Goal: Task Accomplishment & Management: Manage account settings

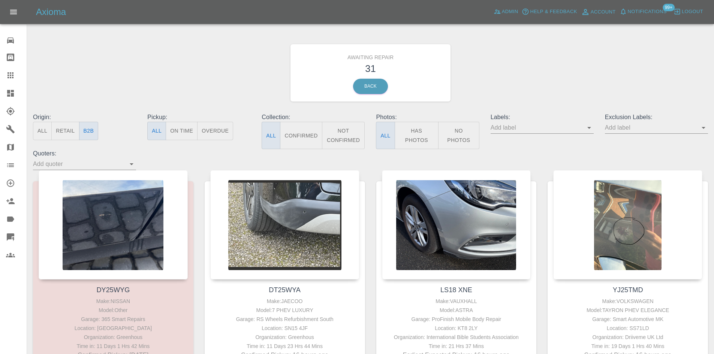
scroll to position [75, 0]
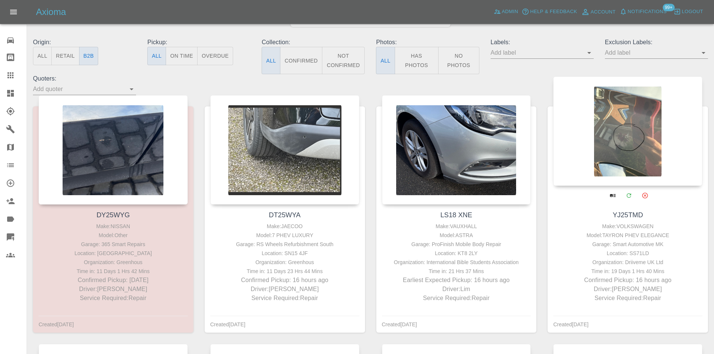
click at [705, 253] on div "YJ25TMD Make: VOLKSWAGEN Model: TAYRON PHEV ELEGANCE Garage: Smart Automotive M…" at bounding box center [628, 256] width 160 height 103
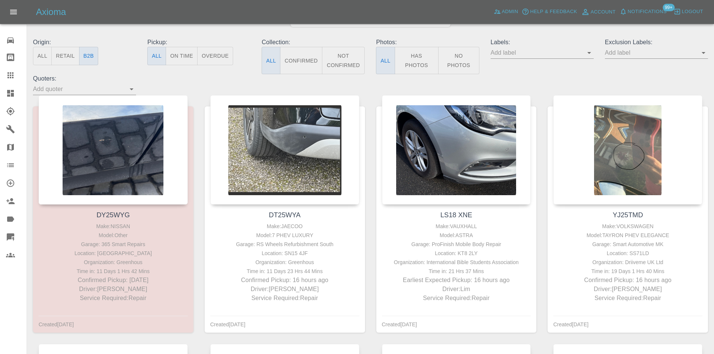
click at [9, 96] on icon at bounding box center [10, 93] width 7 height 7
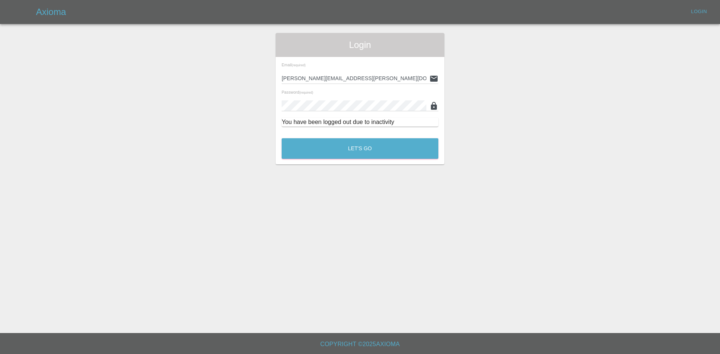
click at [9, 96] on div "Login Email (required) alex.kennett@axioma.co.uk Password (required) You have b…" at bounding box center [359, 99] width 719 height 132
click at [288, 133] on div "Let's Go" at bounding box center [359, 147] width 157 height 28
click at [289, 142] on button "Let's Go" at bounding box center [360, 148] width 157 height 21
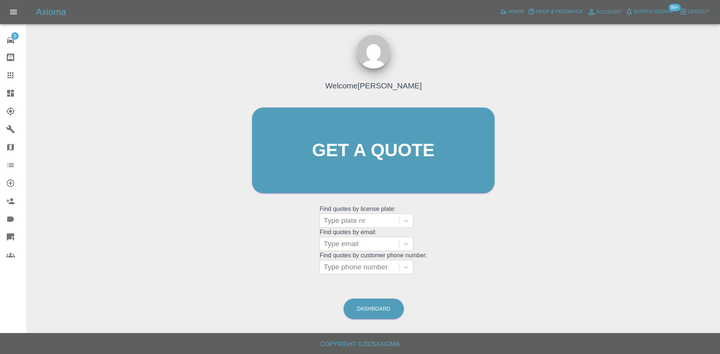
click at [0, 91] on link "Dashboard" at bounding box center [13, 93] width 27 height 18
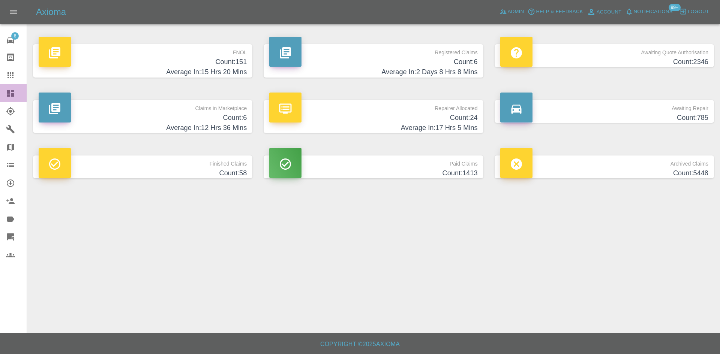
click at [12, 92] on icon at bounding box center [10, 93] width 7 height 7
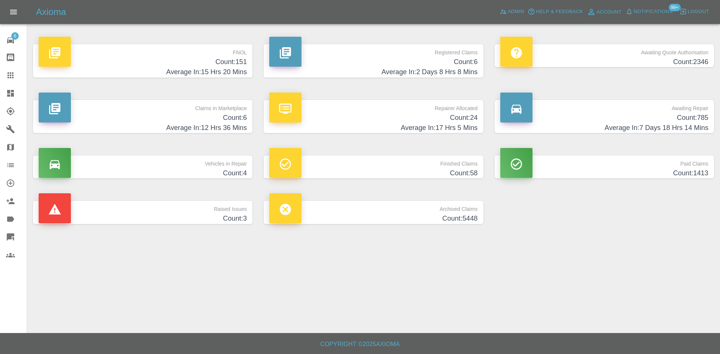
click at [360, 50] on p "Registered Claims" at bounding box center [373, 50] width 208 height 13
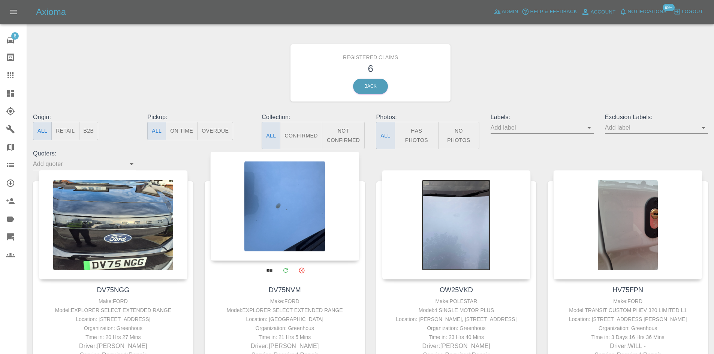
click at [313, 211] on div at bounding box center [284, 205] width 149 height 109
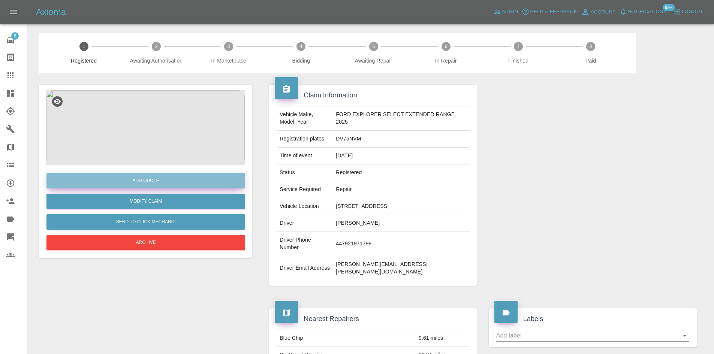
click at [203, 183] on button "Add Quote" at bounding box center [145, 180] width 199 height 15
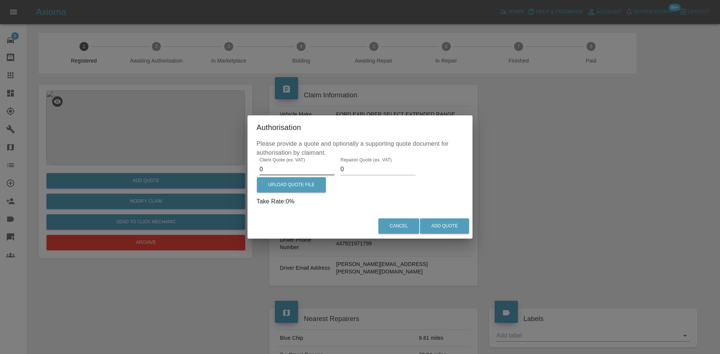
click at [271, 166] on input "0" at bounding box center [296, 169] width 75 height 12
type input "160"
click at [373, 163] on label "Repairer Quote (ex. VAT)" at bounding box center [365, 160] width 51 height 6
click at [373, 163] on input "0" at bounding box center [377, 169] width 75 height 12
type input "105"
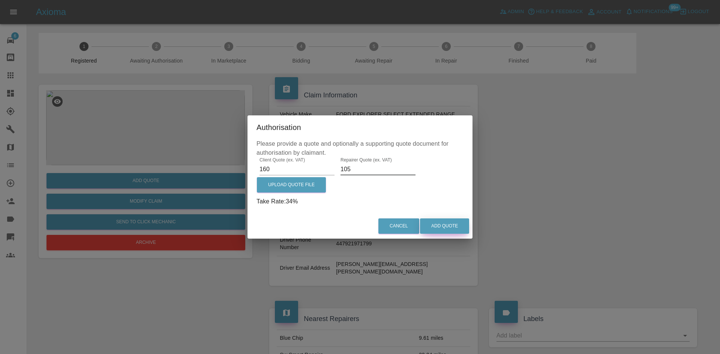
click at [434, 229] on button "Add Quote" at bounding box center [444, 226] width 49 height 15
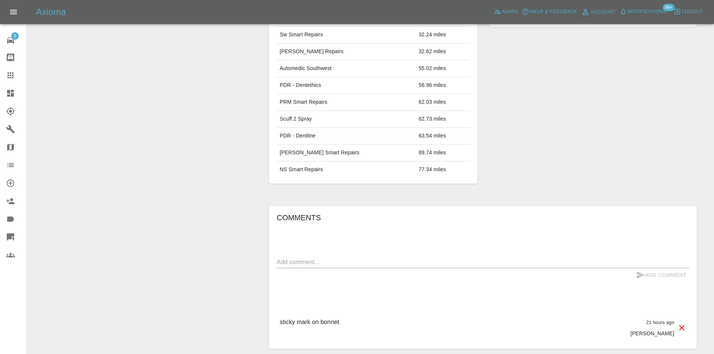
scroll to position [461, 0]
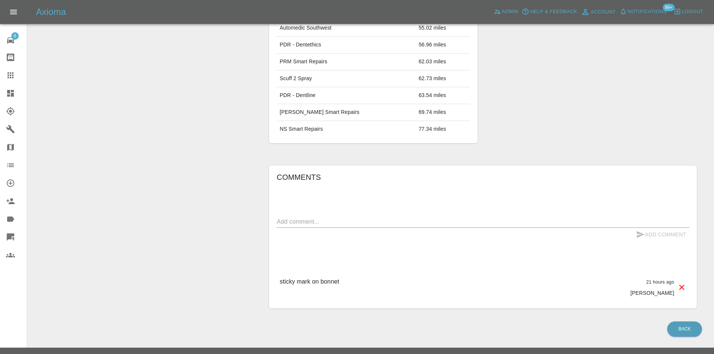
click at [424, 217] on textarea at bounding box center [483, 221] width 413 height 9
type textarea "Polish Bonnet"
click at [669, 216] on div "Polish Bonnet x" at bounding box center [483, 222] width 413 height 12
click at [667, 228] on button "Add Comment" at bounding box center [661, 235] width 56 height 14
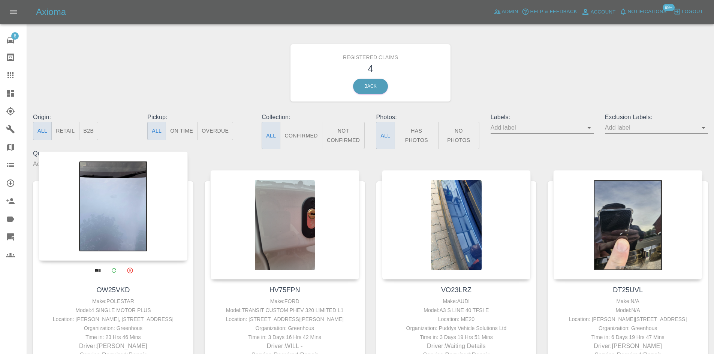
click at [133, 219] on div at bounding box center [113, 205] width 149 height 109
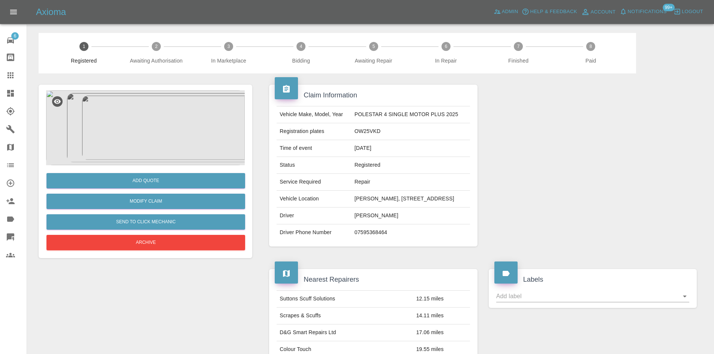
click at [355, 139] on td "OW25VKD" at bounding box center [411, 131] width 118 height 17
copy td "OW25VKD"
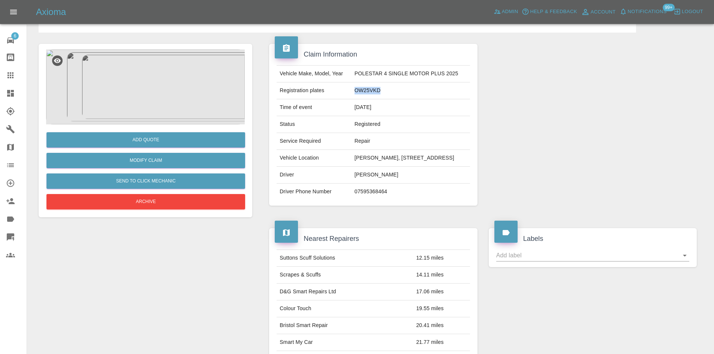
scroll to position [35, 0]
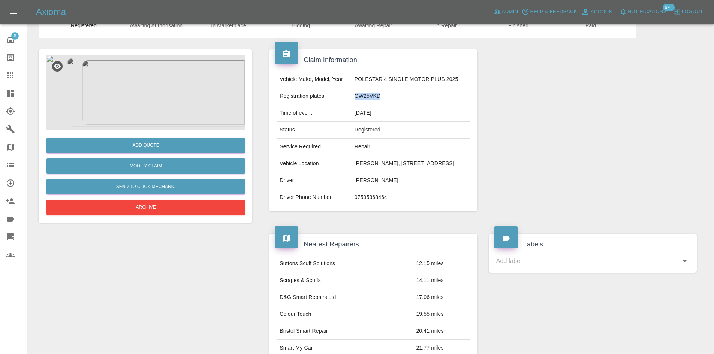
click at [183, 105] on img at bounding box center [145, 92] width 199 height 75
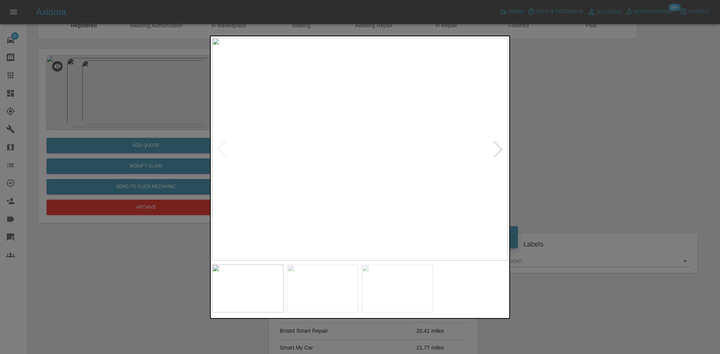
click at [492, 151] on div at bounding box center [498, 149] width 16 height 16
click at [495, 151] on div at bounding box center [498, 149] width 16 height 16
click at [551, 156] on div at bounding box center [360, 177] width 720 height 354
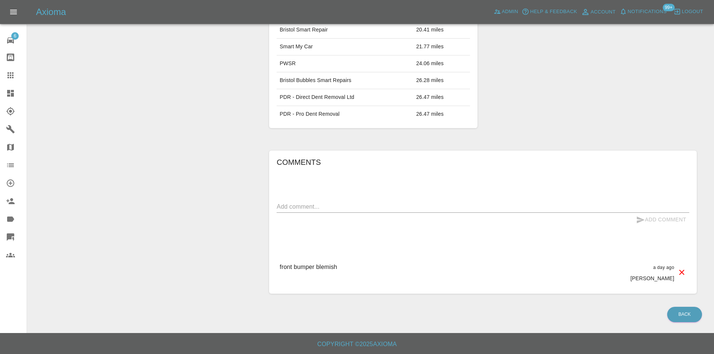
scroll to position [352, 0]
click at [408, 203] on textarea at bounding box center [483, 206] width 413 height 9
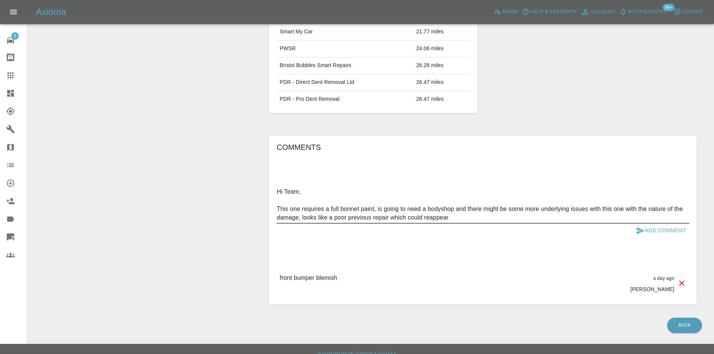
drag, startPoint x: 501, startPoint y: 221, endPoint x: 354, endPoint y: 219, distance: 147.7
click at [354, 219] on textarea "Hi Team, This one requires a full bonnet paint, is going to need a bodyshop and…" at bounding box center [483, 204] width 413 height 34
drag, startPoint x: 453, startPoint y: 235, endPoint x: 207, endPoint y: 207, distance: 248.3
click at [207, 207] on div "Add Quote Modify Claim Send to Click Mechanic Archive Claim Information Vehicle…" at bounding box center [370, 19] width 675 height 594
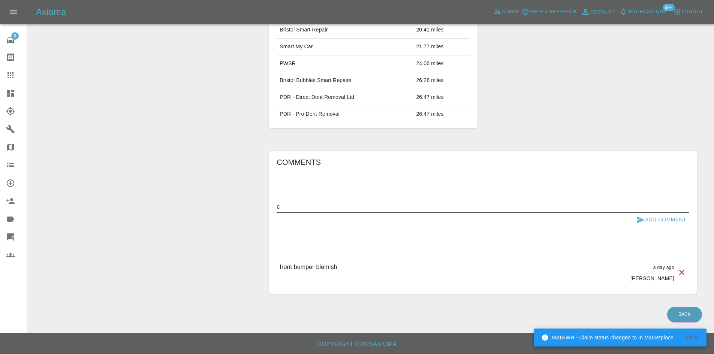
click at [315, 193] on div "Comments c x Add Comment front bumper blemish a day ago Ben Coates front bumper…" at bounding box center [483, 222] width 413 height 132
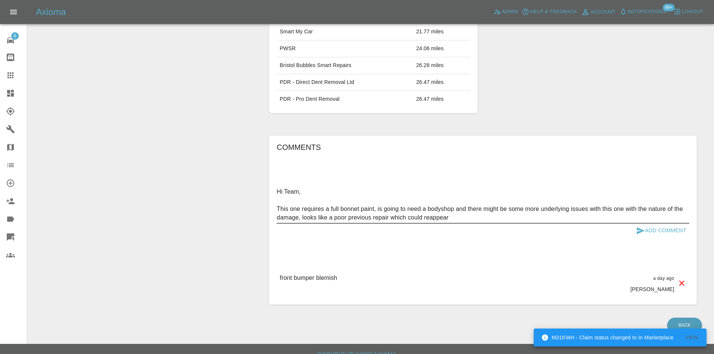
click at [457, 222] on textarea "Hi Team, This one requires a full bonnet paint, is going to need a bodyshop and…" at bounding box center [483, 204] width 413 height 34
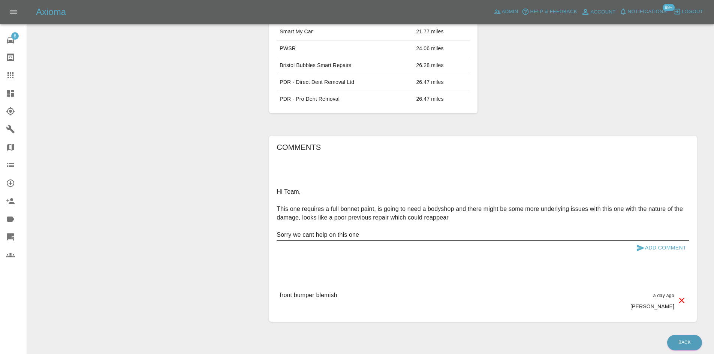
drag, startPoint x: 362, startPoint y: 254, endPoint x: 266, endPoint y: 201, distance: 109.7
click at [266, 201] on div "Comments Hi Team, This one requires a full bonnet paint, is going to need a bod…" at bounding box center [483, 228] width 439 height 209
type textarea "Hi Team, This one requires a full bonnet paint, is going to need a bodyshop and…"
click at [672, 255] on button "Add Comment" at bounding box center [661, 248] width 56 height 14
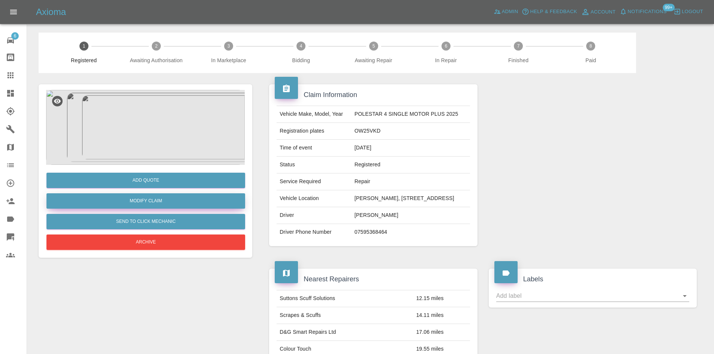
scroll to position [0, 0]
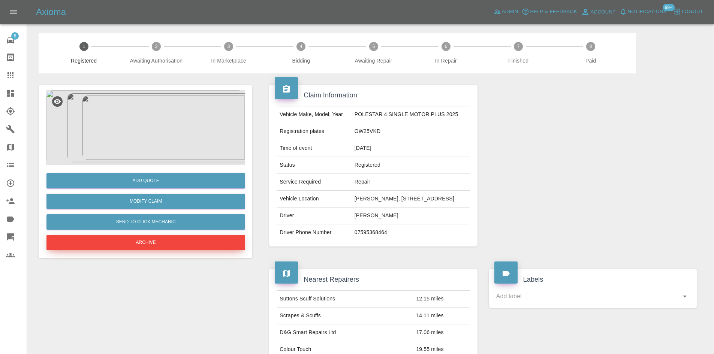
click at [165, 239] on button "Archive" at bounding box center [145, 242] width 199 height 15
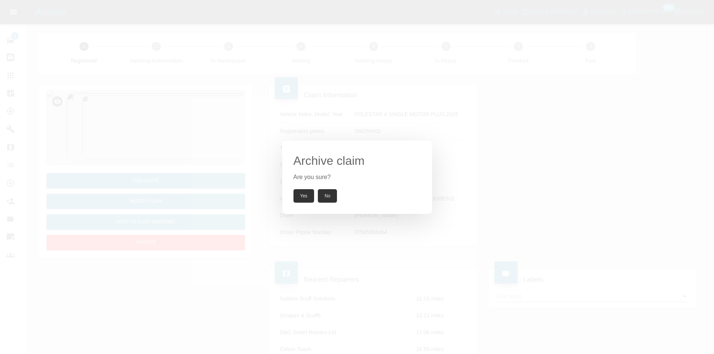
click at [306, 191] on button "Yes" at bounding box center [304, 195] width 21 height 13
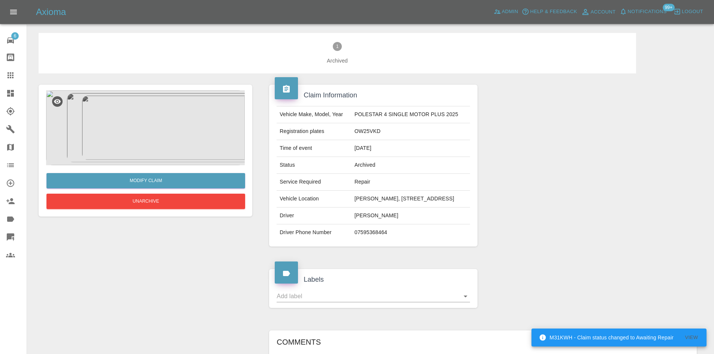
click at [359, 140] on td "OW25VKD" at bounding box center [411, 131] width 118 height 17
copy td "OW25VKD"
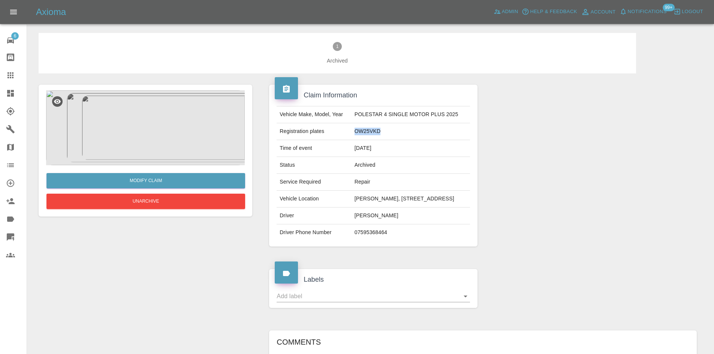
click at [12, 85] on link "Dashboard" at bounding box center [13, 93] width 27 height 18
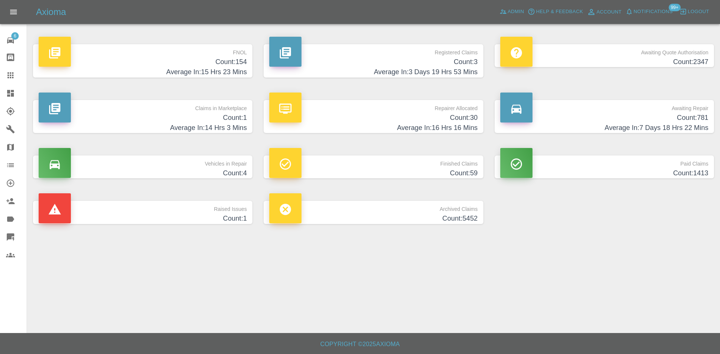
click at [362, 53] on p "Registered Claims" at bounding box center [373, 50] width 208 height 13
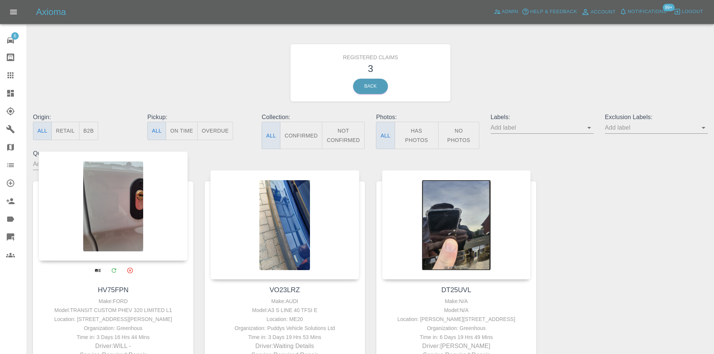
click at [120, 225] on div at bounding box center [113, 205] width 149 height 109
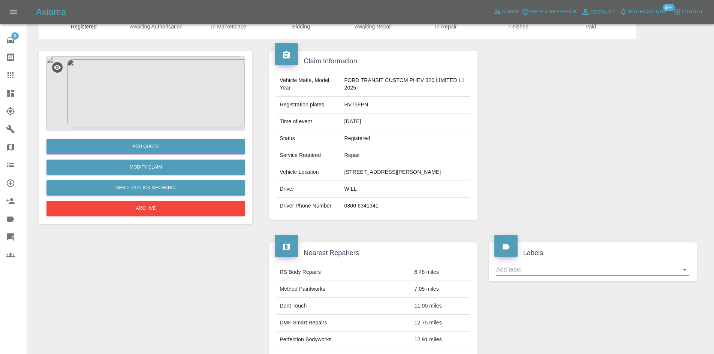
scroll to position [39, 0]
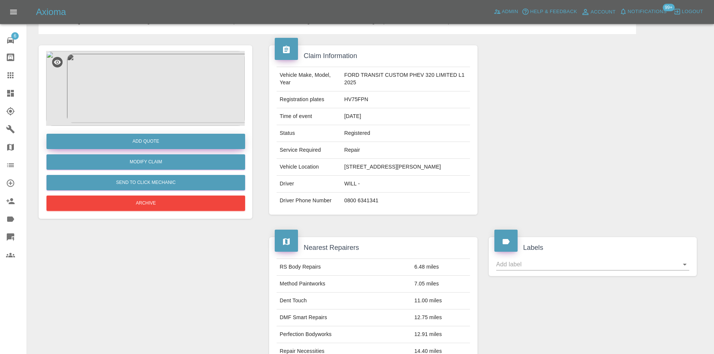
click at [172, 140] on button "Add Quote" at bounding box center [145, 141] width 199 height 15
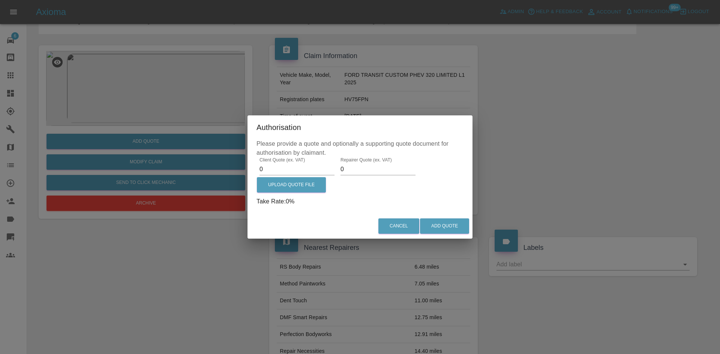
click at [290, 166] on input "0" at bounding box center [296, 169] width 75 height 12
type input "540"
type input "350"
click at [443, 225] on button "Add Quote" at bounding box center [444, 226] width 49 height 15
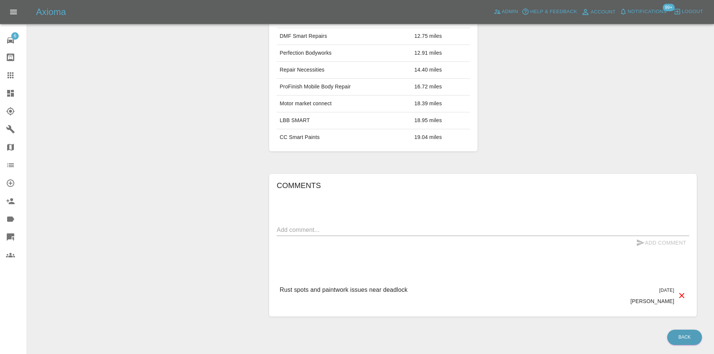
scroll to position [452, 0]
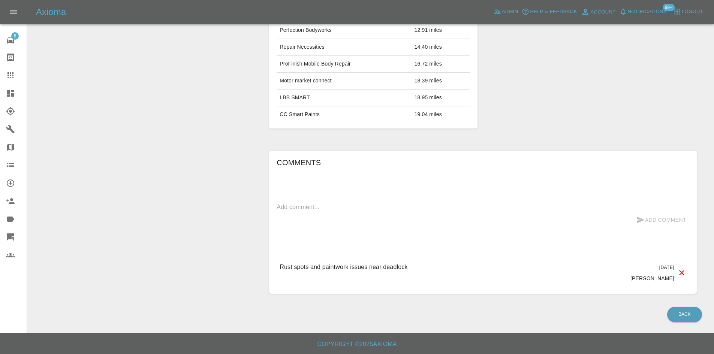
click at [317, 214] on div "Add Comment" at bounding box center [483, 220] width 413 height 14
click at [332, 205] on textarea at bounding box center [483, 207] width 413 height 9
type textarea "O"
click at [13, 92] on icon at bounding box center [10, 93] width 7 height 7
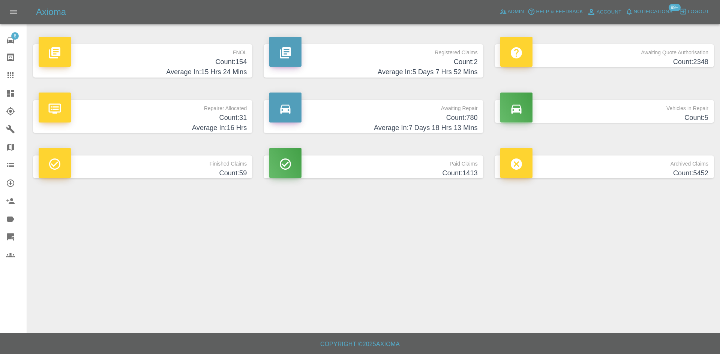
click at [337, 58] on h4 "Count: 2" at bounding box center [373, 62] width 208 height 10
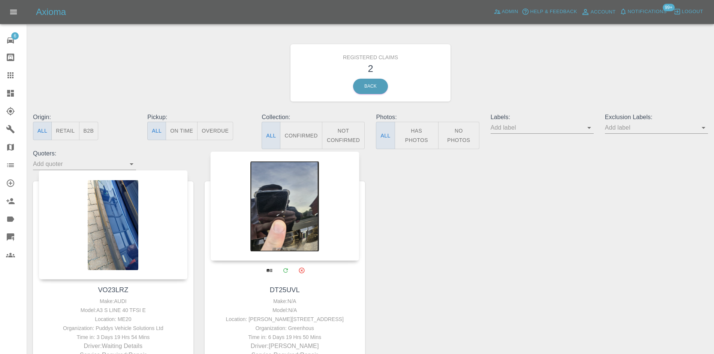
click at [256, 212] on div at bounding box center [284, 205] width 149 height 109
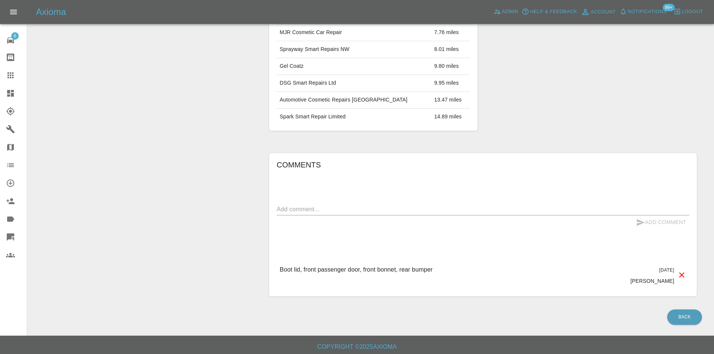
scroll to position [334, 0]
click at [316, 200] on div "Comments x Add Comment Boot lid, front passenger door, front bonnet, rear bumpe…" at bounding box center [483, 225] width 413 height 132
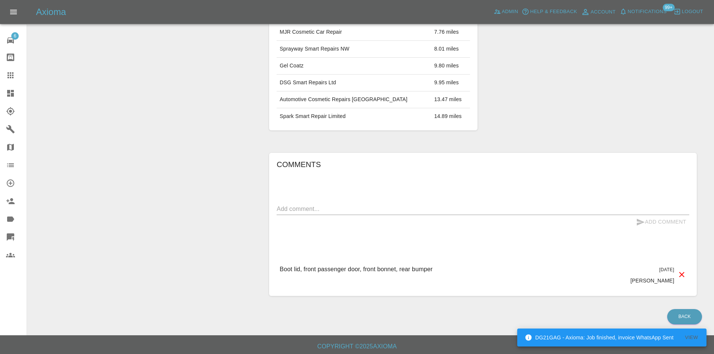
click at [312, 217] on div "Add Comment" at bounding box center [483, 222] width 413 height 14
click at [323, 215] on div "x" at bounding box center [483, 209] width 413 height 12
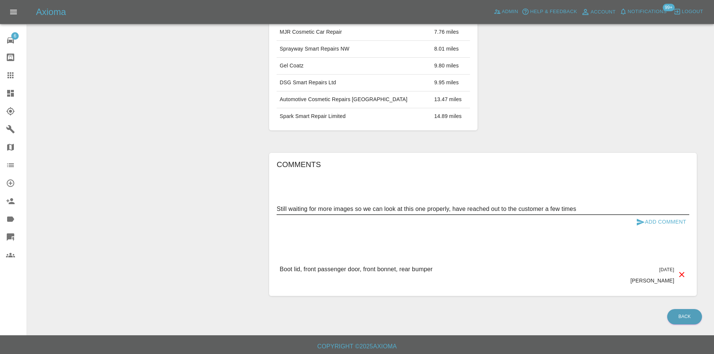
type textarea "Still waiting for more images so we can look at this one properly, have reached…"
click at [671, 220] on button "Add Comment" at bounding box center [661, 222] width 56 height 14
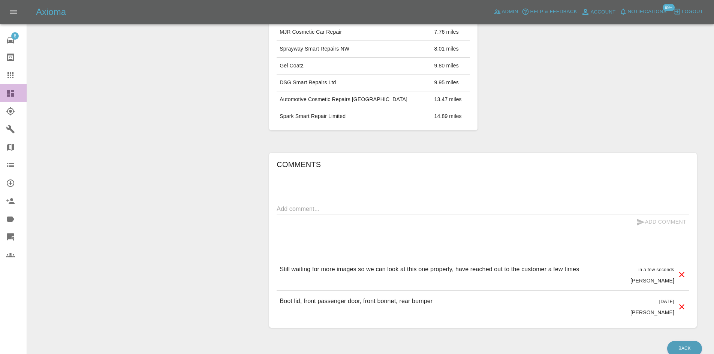
click at [13, 92] on icon at bounding box center [10, 93] width 7 height 7
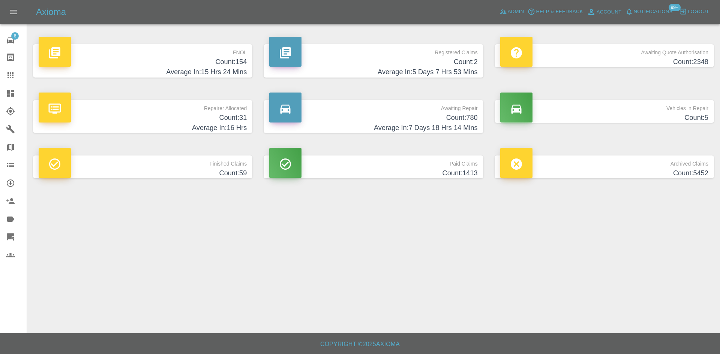
click at [187, 109] on p "Repairer Allocated" at bounding box center [143, 106] width 208 height 13
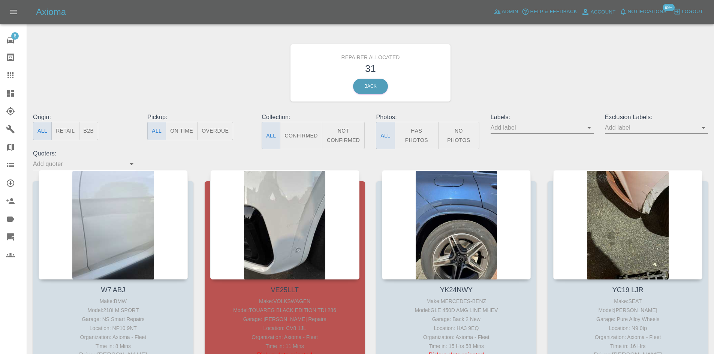
click at [93, 130] on button "B2B" at bounding box center [88, 131] width 19 height 18
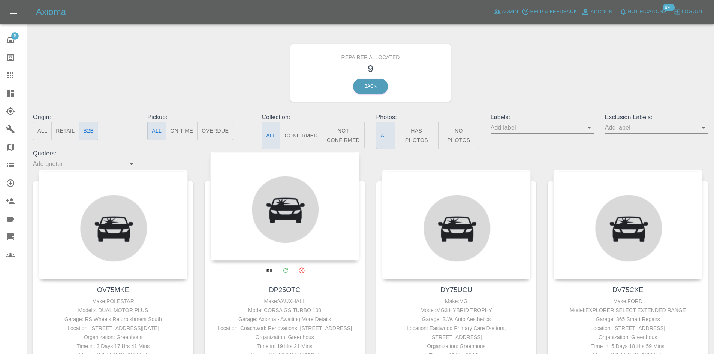
click at [267, 196] on div at bounding box center [284, 205] width 149 height 109
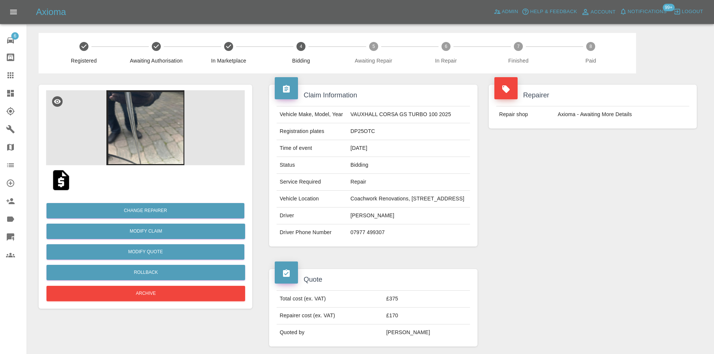
click at [5, 96] on link "Dashboard" at bounding box center [13, 93] width 27 height 18
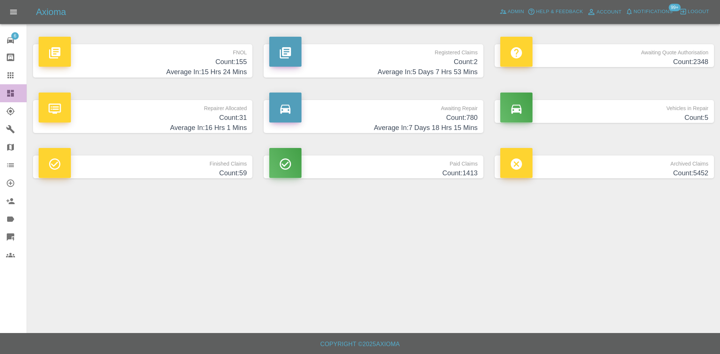
click at [8, 92] on icon at bounding box center [10, 93] width 7 height 7
